Goal: Transaction & Acquisition: Download file/media

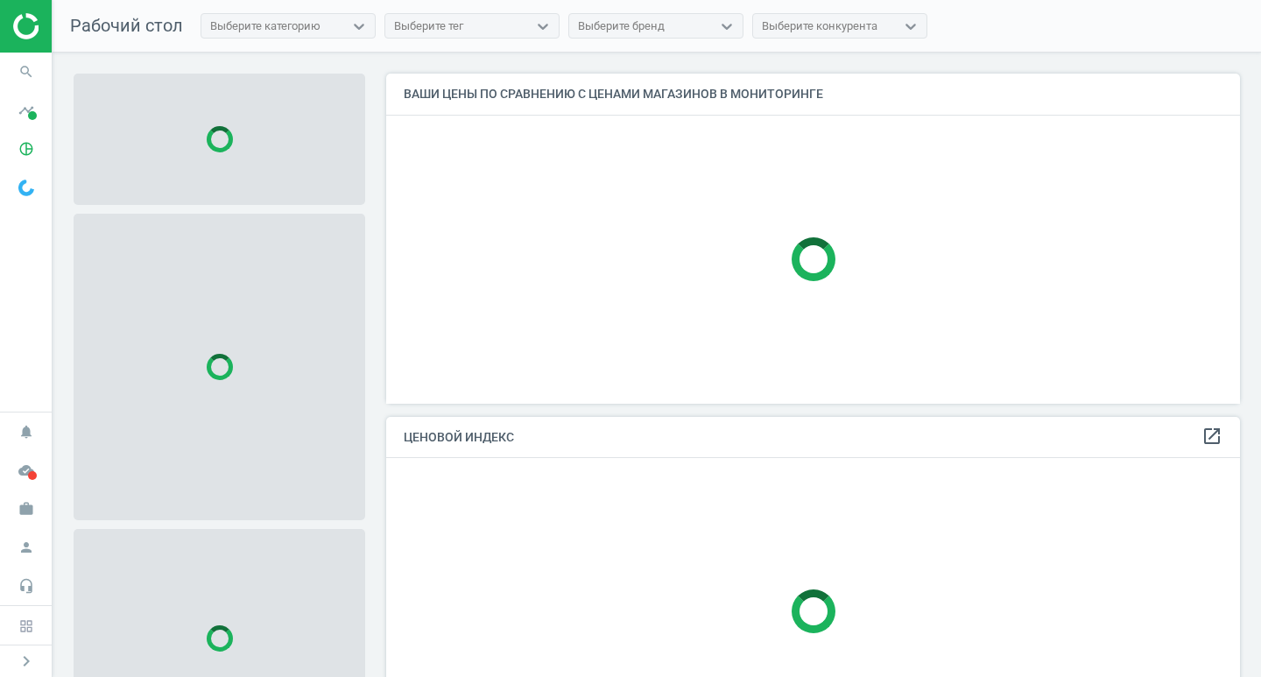
scroll to position [356, 868]
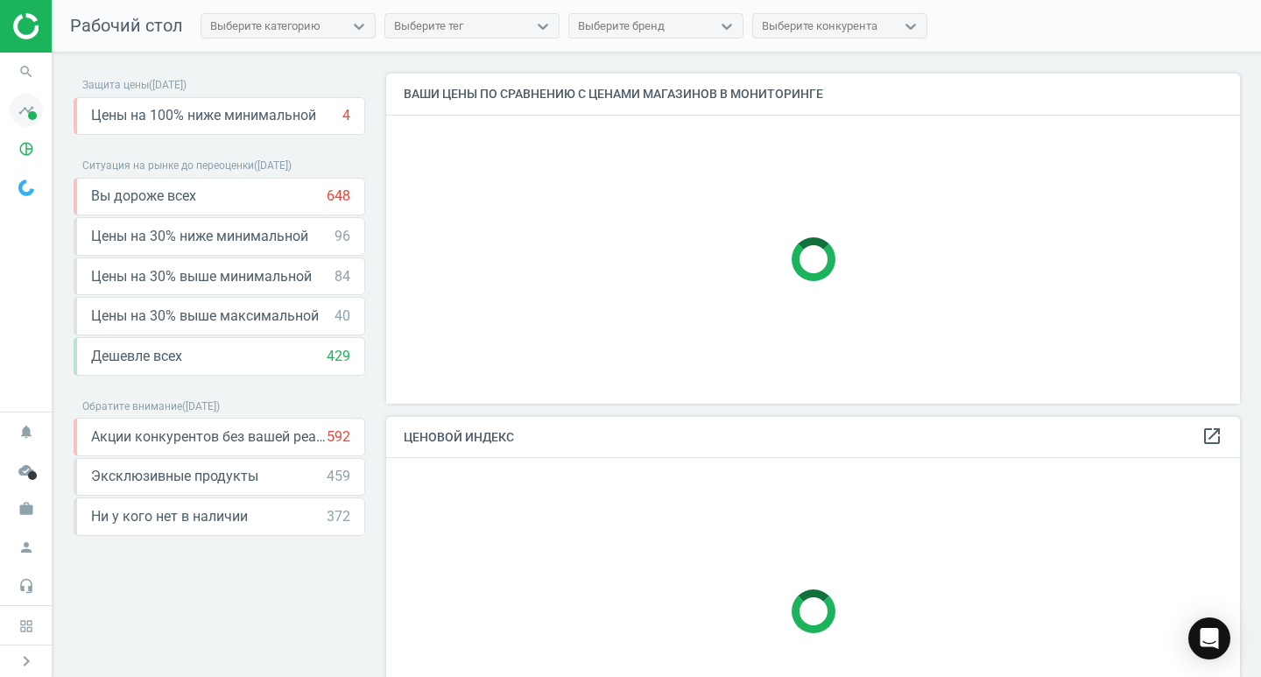
click at [29, 109] on icon "timeline" at bounding box center [26, 110] width 33 height 33
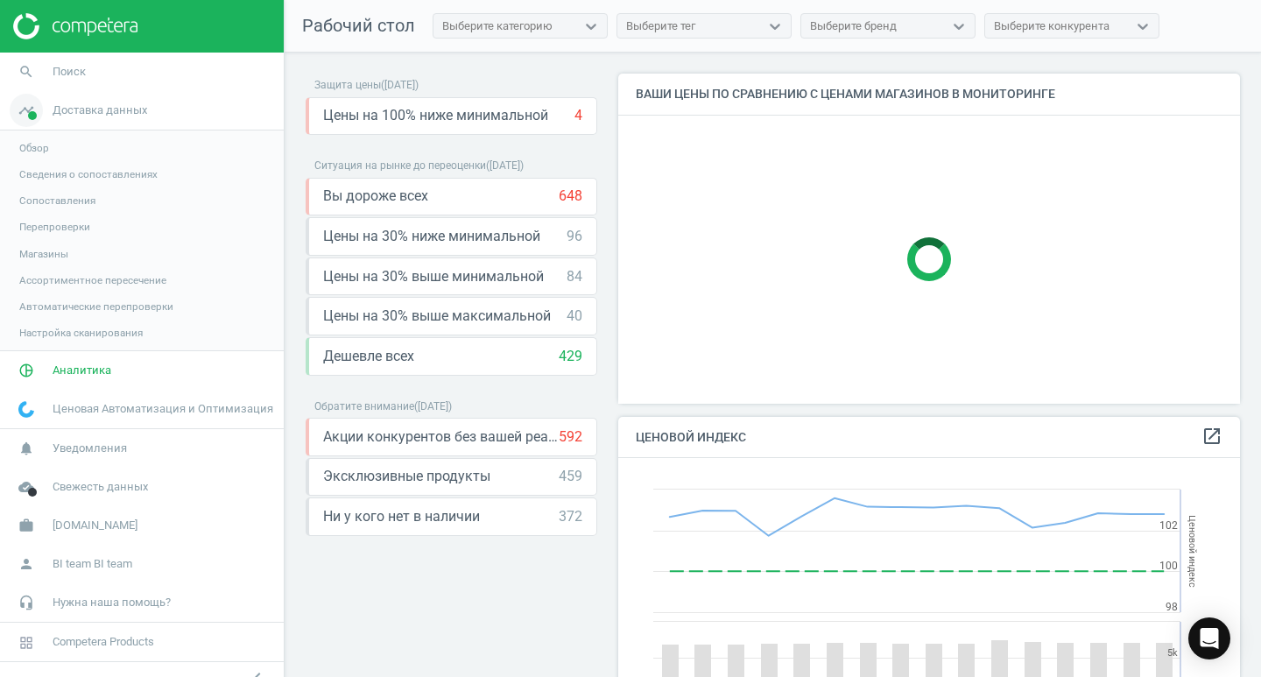
scroll to position [430, 636]
click at [115, 489] on span "Свежесть данных" at bounding box center [100, 487] width 95 height 16
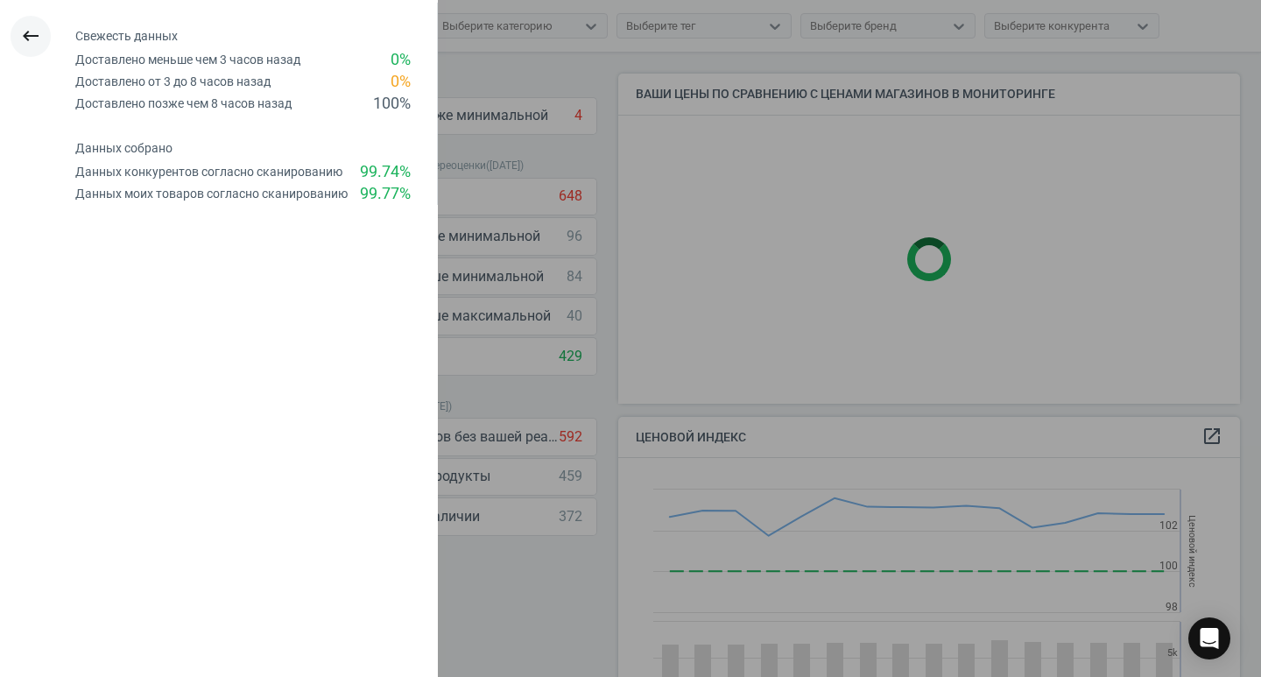
click at [33, 39] on icon "keyboard_backspace" at bounding box center [30, 35] width 21 height 21
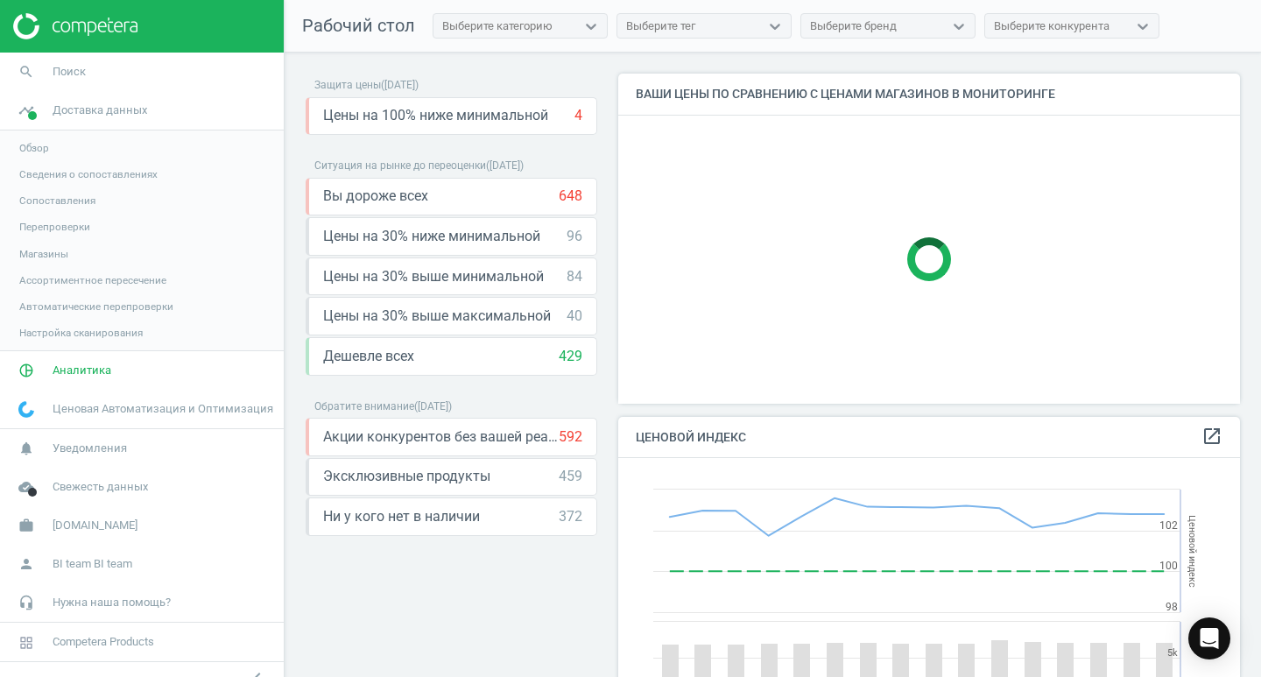
click at [40, 146] on span "Обзор" at bounding box center [34, 148] width 30 height 14
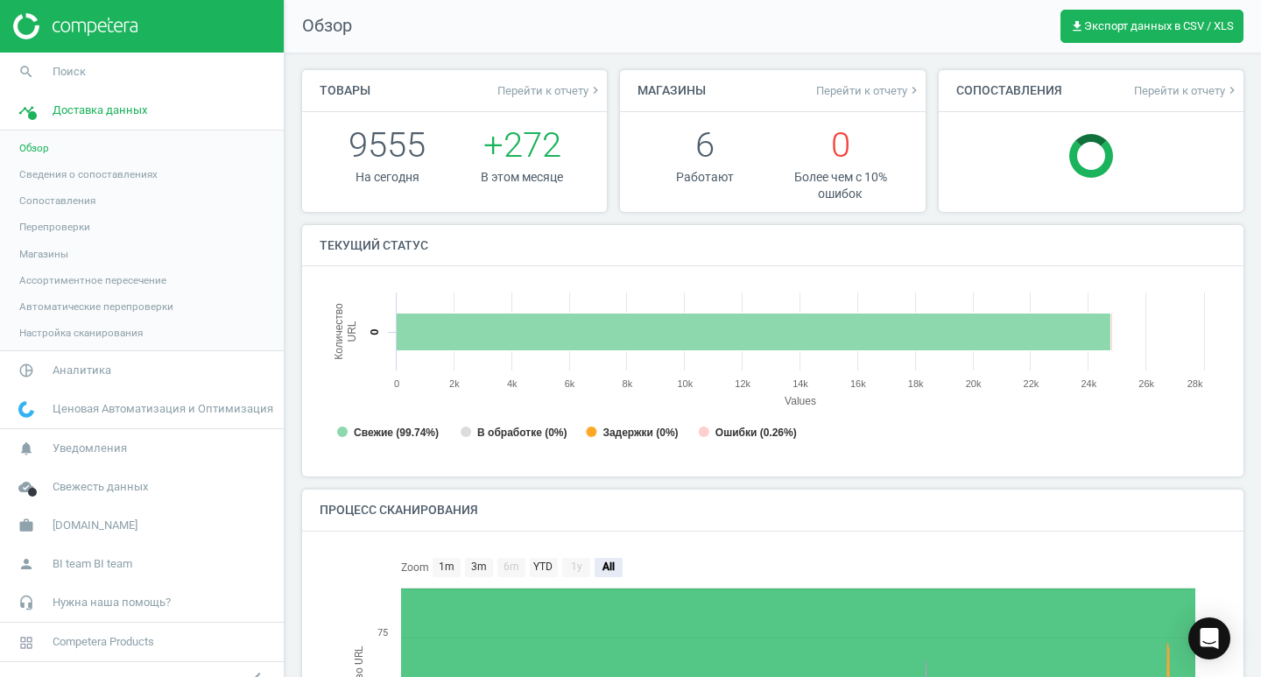
scroll to position [9, 9]
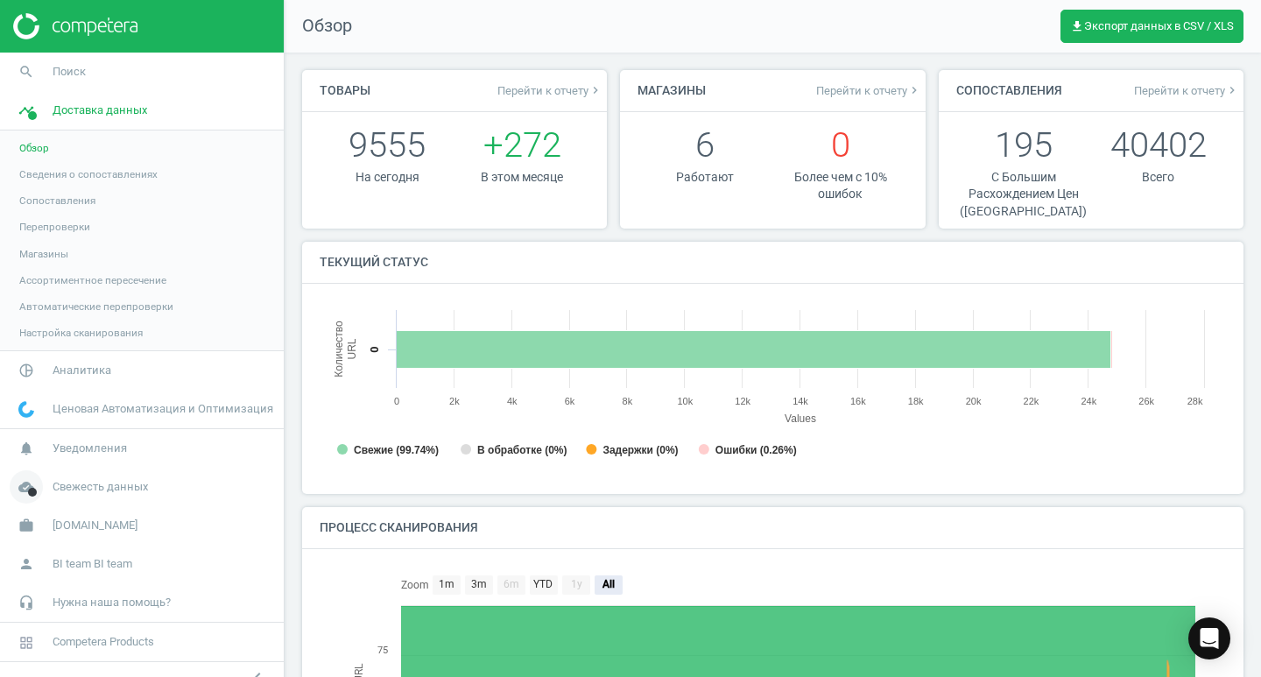
click at [101, 490] on span "Свежесть данных" at bounding box center [100, 487] width 95 height 16
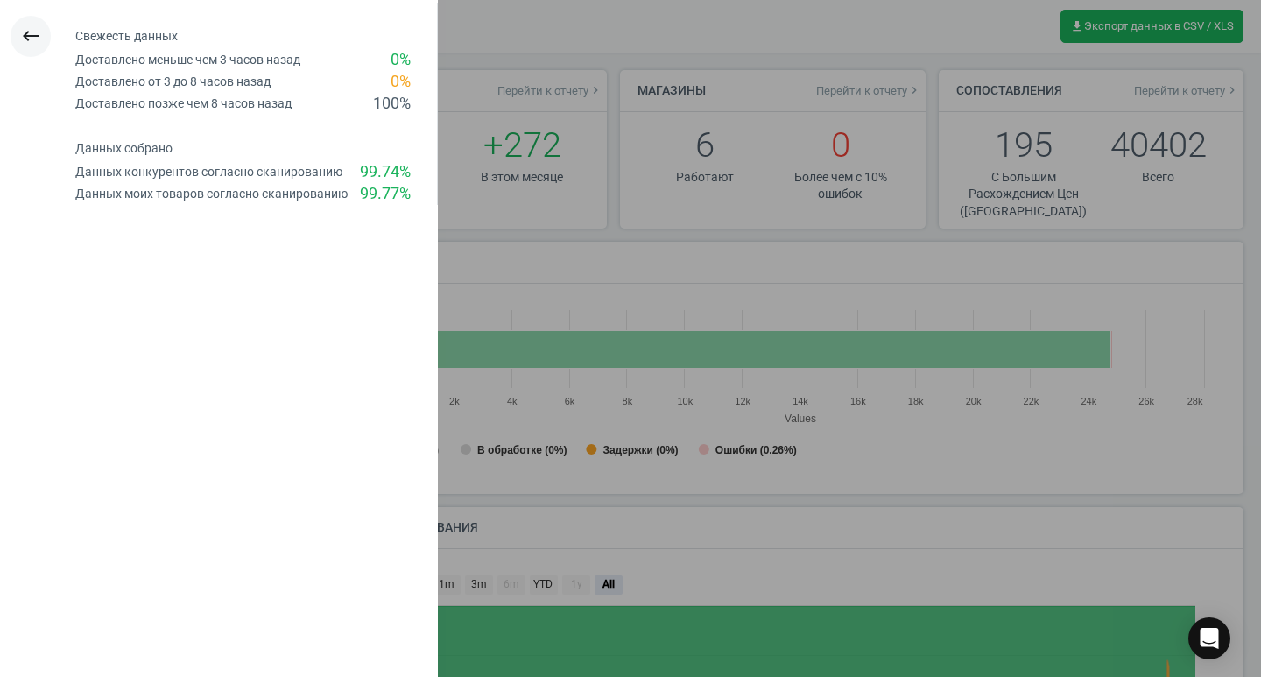
click at [24, 34] on icon "keyboard_backspace" at bounding box center [30, 35] width 21 height 21
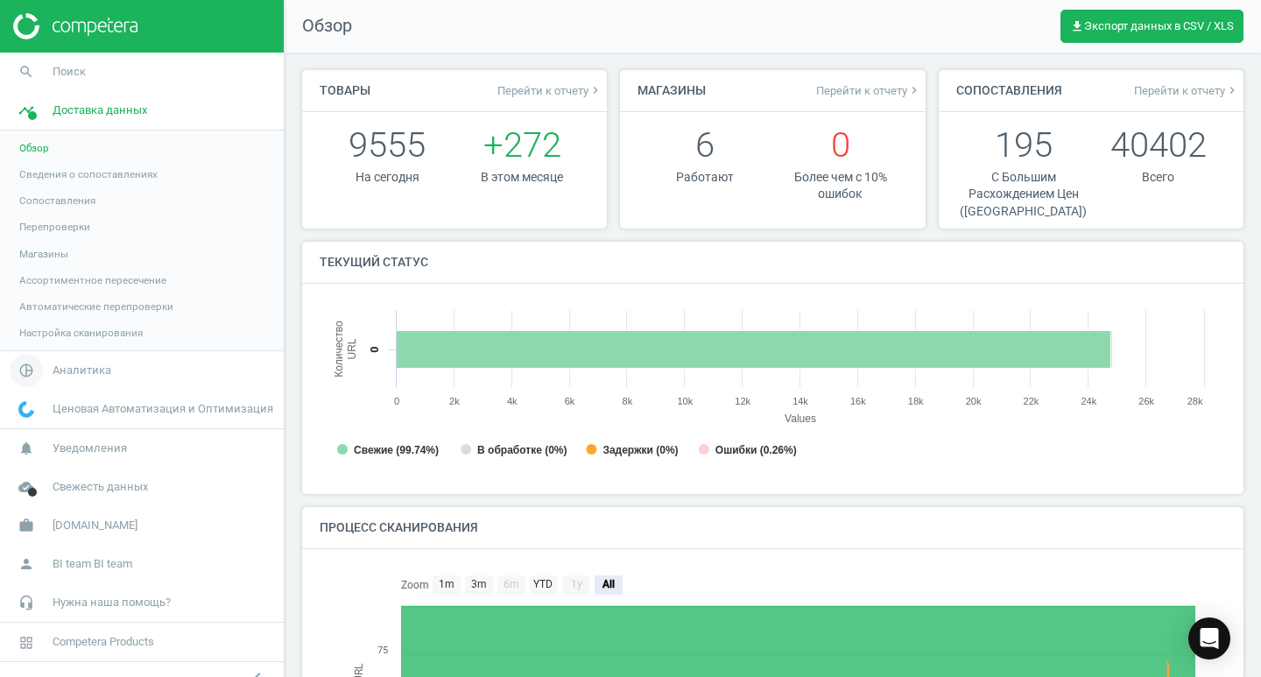
click at [87, 374] on span "Аналитика" at bounding box center [82, 370] width 59 height 16
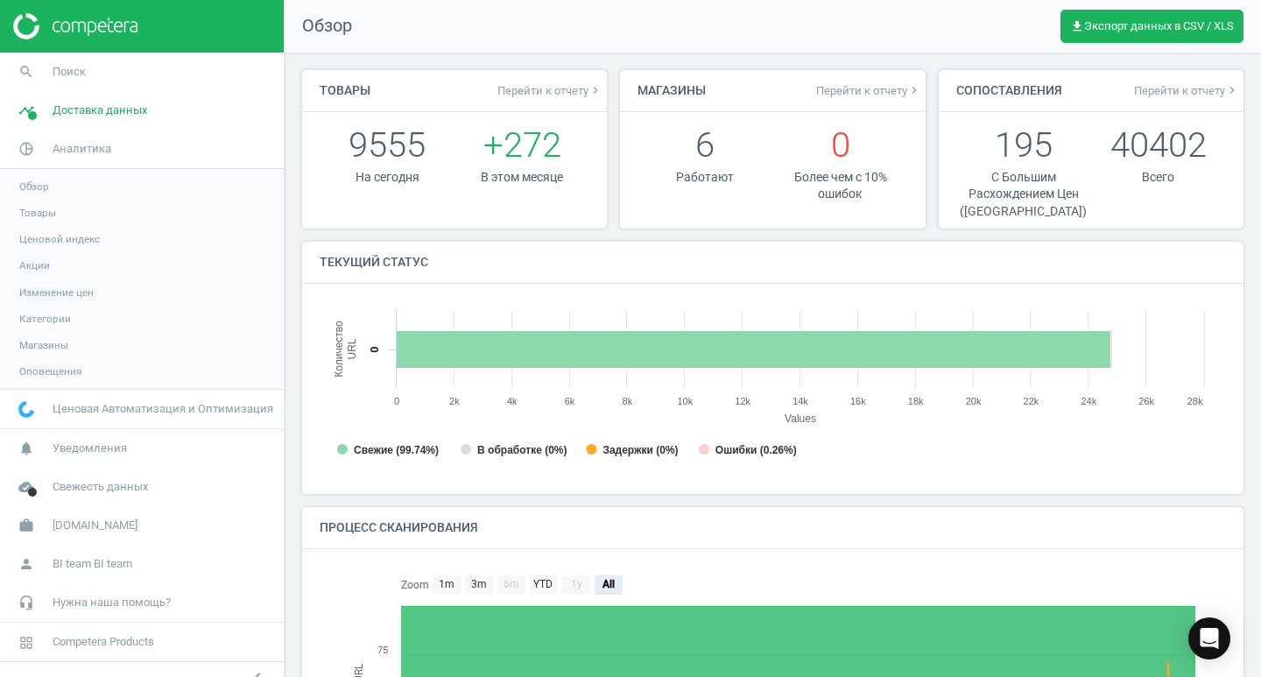
click at [41, 205] on link "Товары" at bounding box center [142, 213] width 284 height 26
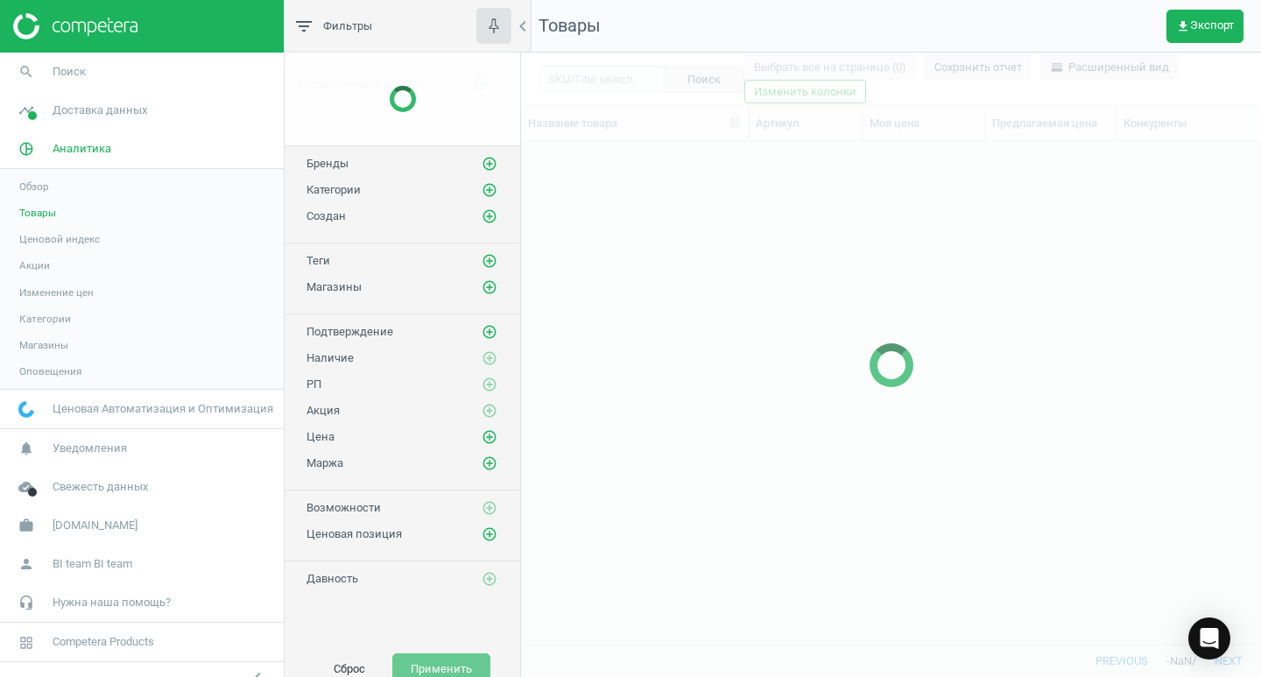
scroll to position [476, 727]
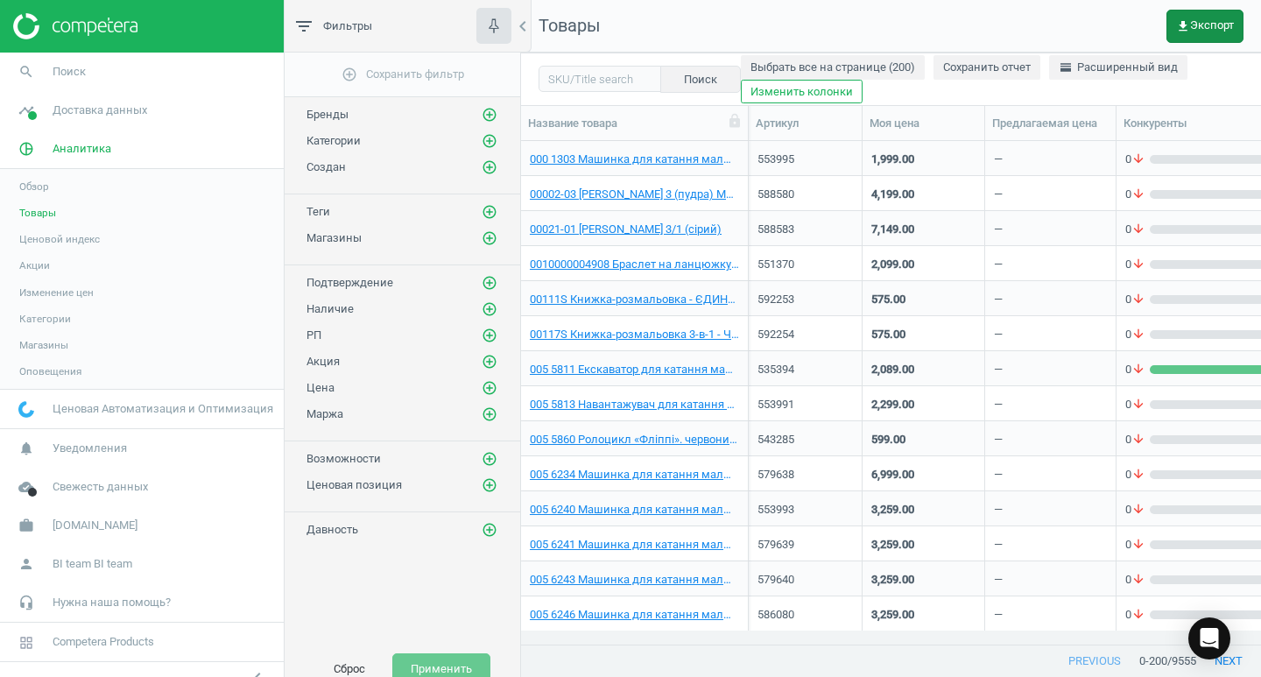
click at [1189, 24] on icon "get_app" at bounding box center [1183, 26] width 14 height 14
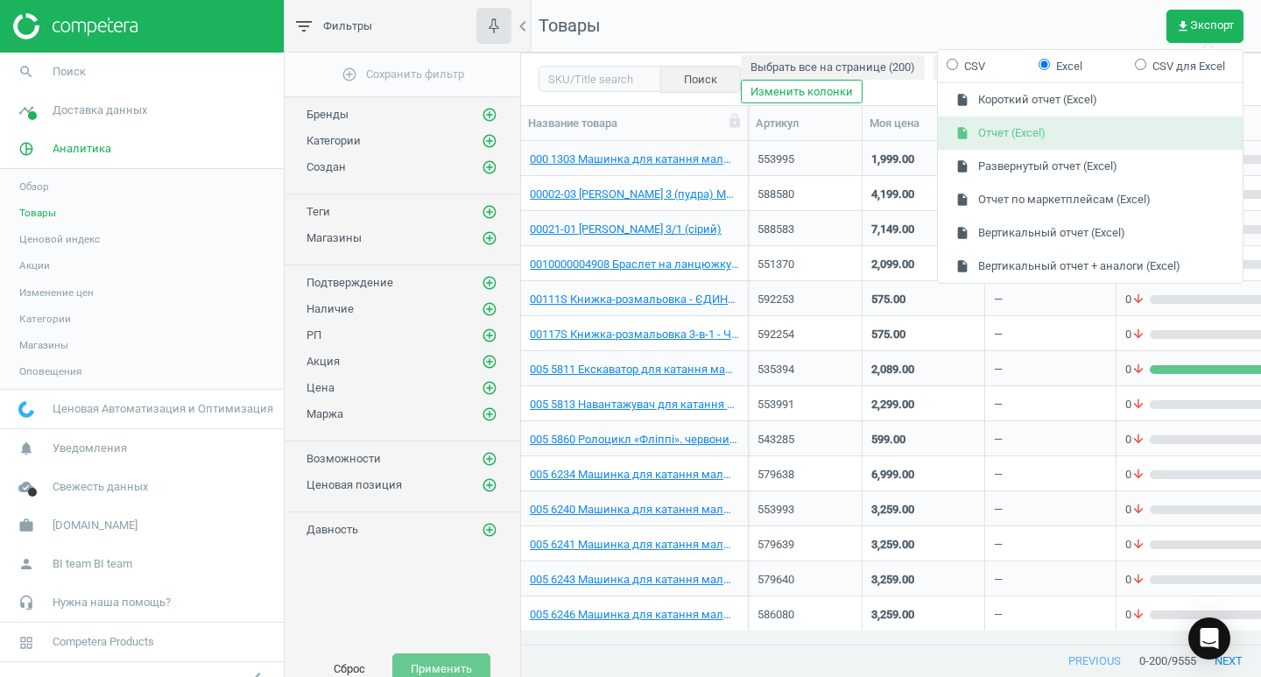
click at [1002, 139] on button "insert_drive_file Отчет (Excel)" at bounding box center [1090, 132] width 305 height 33
